Goal: Obtain resource: Obtain resource

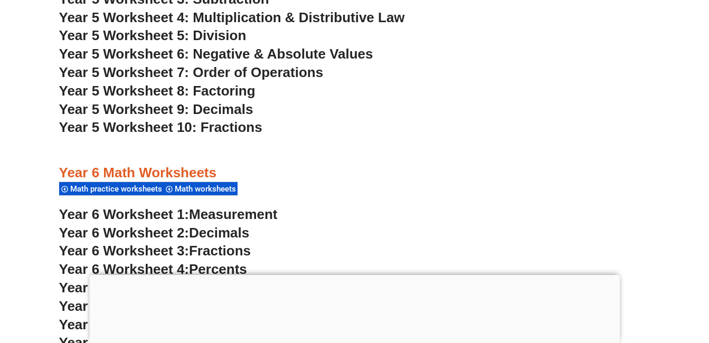
scroll to position [2175, 0]
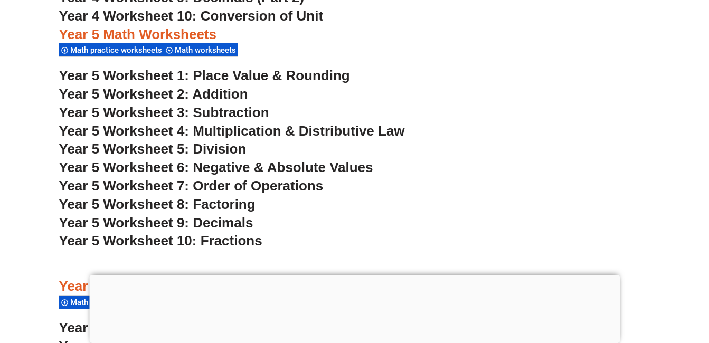
click at [199, 96] on span "Year 5 Worksheet 2: Addition" at bounding box center [153, 94] width 189 height 16
click at [212, 110] on span "Year 5 Worksheet 3: Subtraction" at bounding box center [164, 113] width 210 height 16
click at [208, 131] on span "Year 5 Worksheet 4: Multiplication & Distributive Law" at bounding box center [232, 131] width 346 height 16
click at [222, 149] on span "Year 5 Worksheet 5: Division" at bounding box center [153, 149] width 188 height 16
click at [217, 208] on span "Year 5 Worksheet 8: Factoring" at bounding box center [157, 204] width 196 height 16
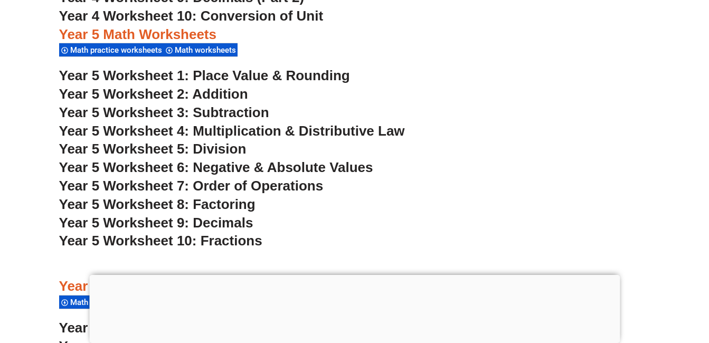
click at [222, 242] on span "Year 5 Worksheet 10: Fractions" at bounding box center [160, 241] width 203 height 16
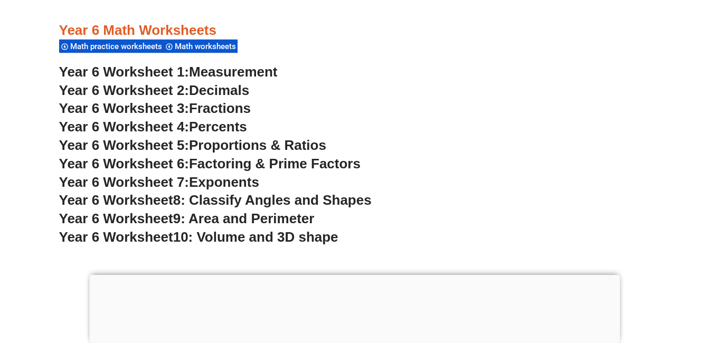
scroll to position [2460, 0]
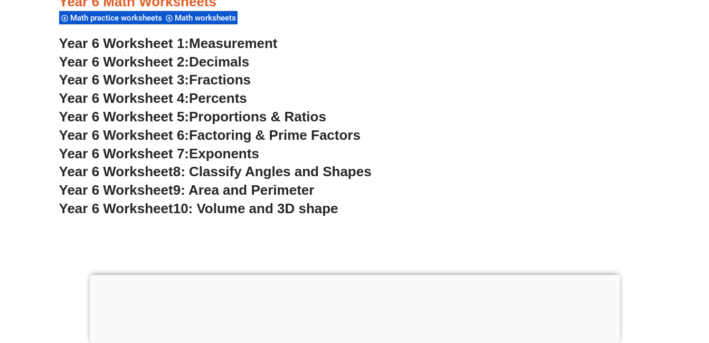
click at [215, 135] on span "Factoring & Prime Factors" at bounding box center [275, 135] width 172 height 16
click at [237, 173] on span "8: Classify Angles and Shapes" at bounding box center [272, 172] width 199 height 16
click at [212, 62] on span "Decimals" at bounding box center [219, 62] width 60 height 16
